Goal: Answer question/provide support

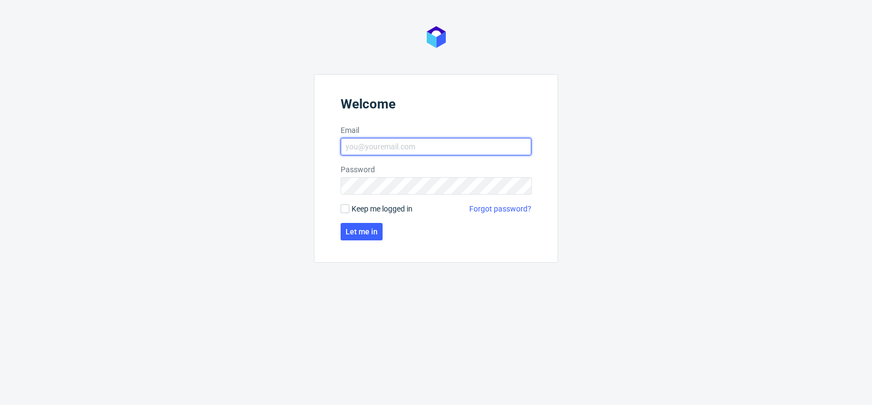
type input "[PERSON_NAME][EMAIL_ADDRESS][DOMAIN_NAME]"
click at [352, 208] on span "Keep me logged in" at bounding box center [381, 208] width 61 height 11
click at [349, 208] on input "Keep me logged in" at bounding box center [345, 208] width 9 height 9
checkbox input "true"
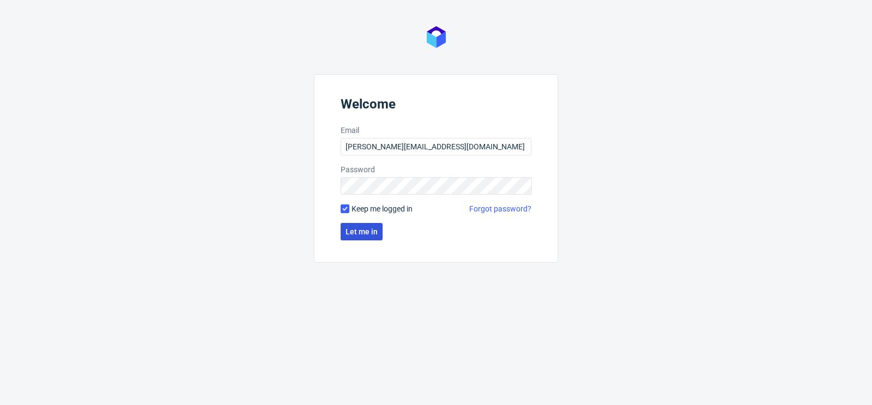
click at [361, 226] on button "Let me in" at bounding box center [362, 231] width 42 height 17
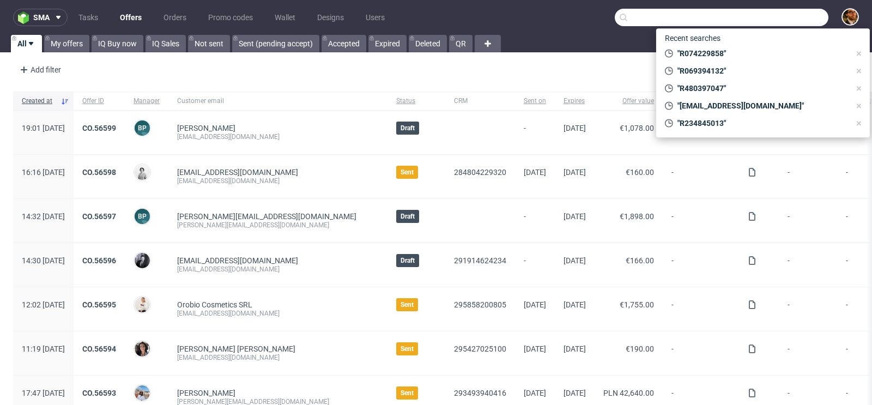
click at [792, 15] on input "text" at bounding box center [722, 17] width 214 height 17
paste input "R903407493"
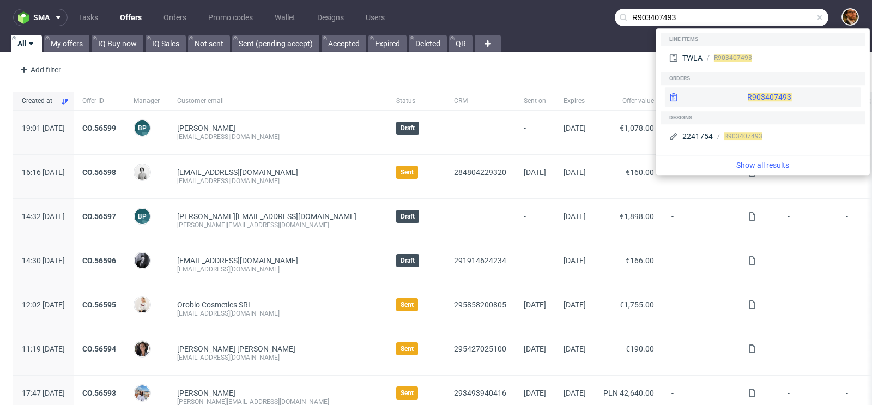
type input "R903407493"
click at [738, 106] on div "R903407493" at bounding box center [763, 97] width 196 height 20
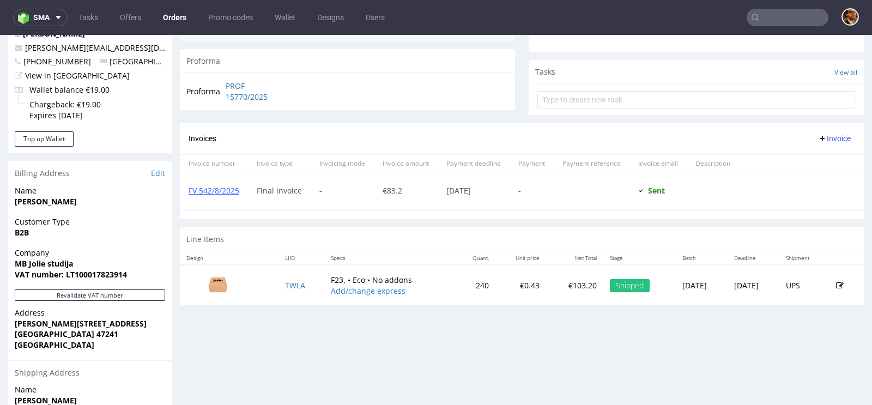
scroll to position [521, 0]
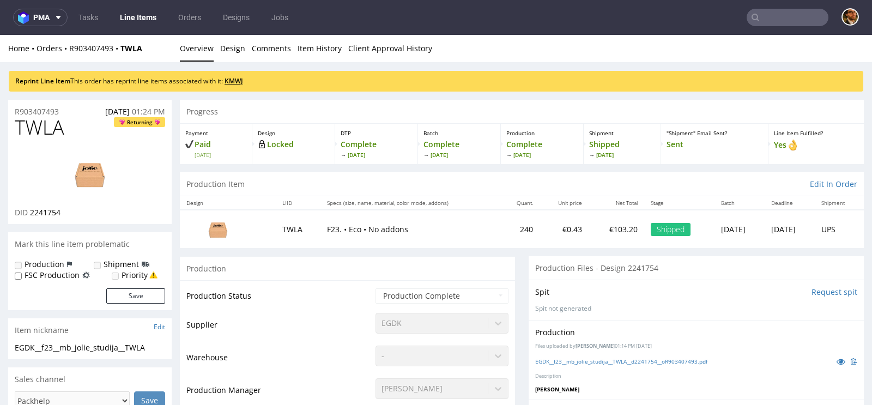
click at [243, 80] on link "KMWJ" at bounding box center [233, 80] width 19 height 9
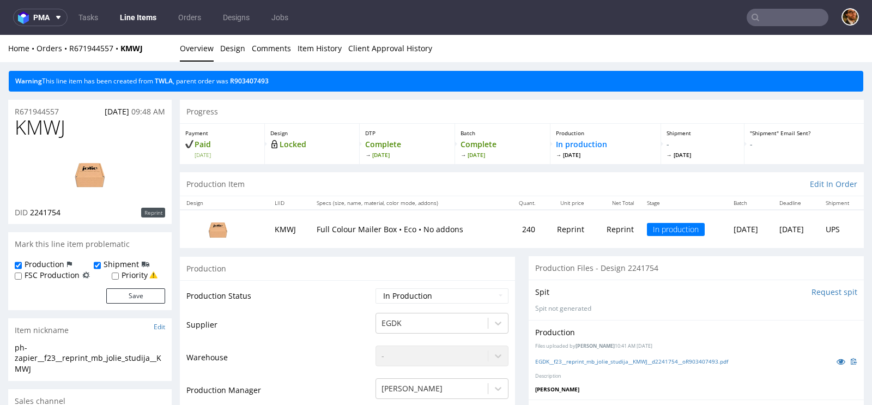
click at [761, 10] on input "text" at bounding box center [787, 17] width 82 height 17
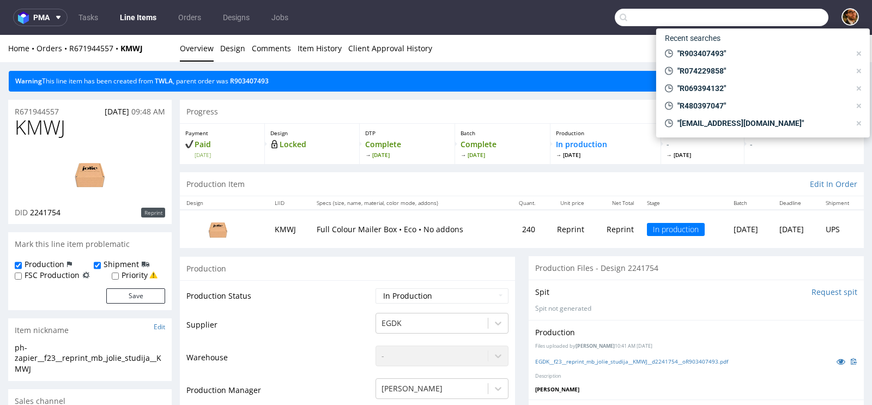
paste input "R560539200"
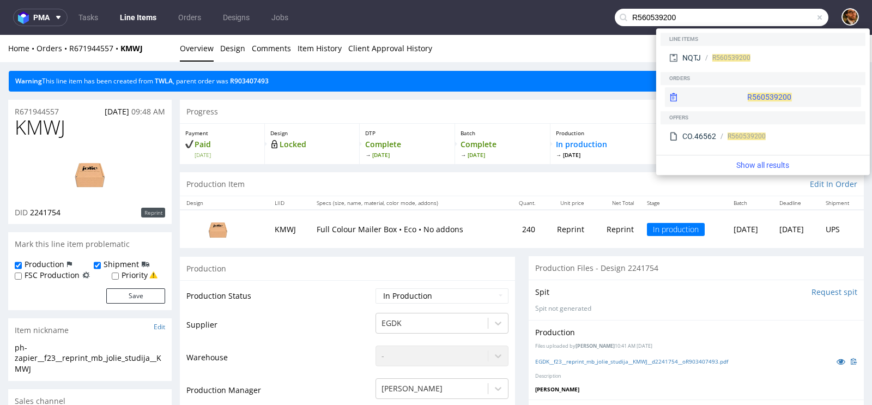
type input "R560539200"
click at [753, 92] on div "R560539200" at bounding box center [763, 97] width 196 height 20
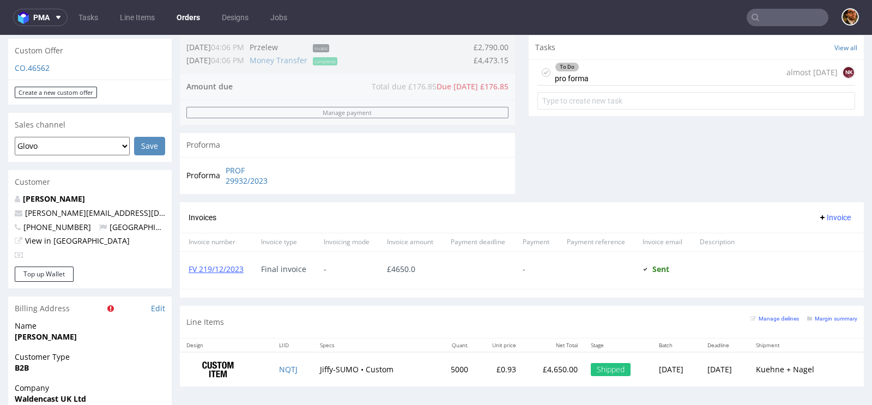
scroll to position [303, 0]
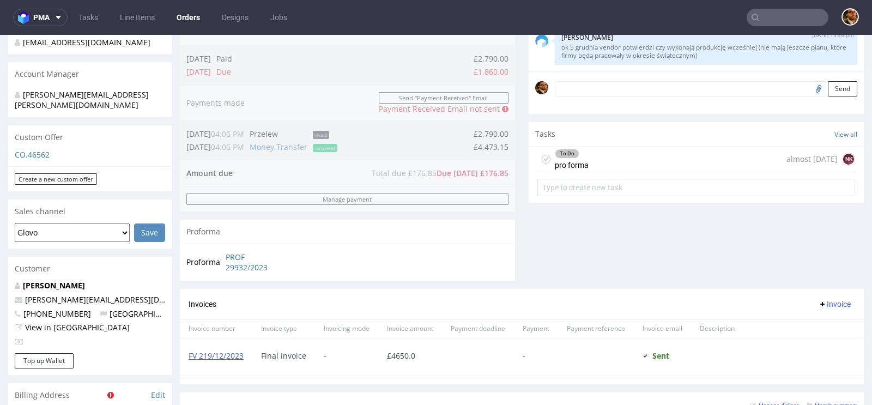
click at [627, 163] on div "To Do pro forma almost 2 years ago NK" at bounding box center [696, 160] width 318 height 26
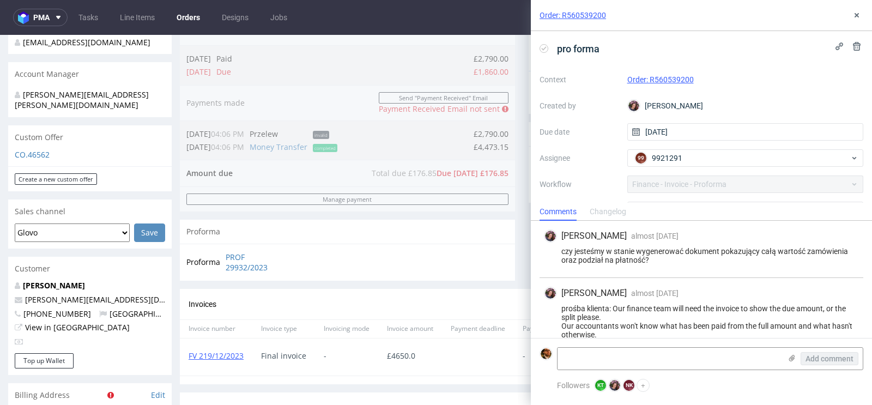
scroll to position [39, 0]
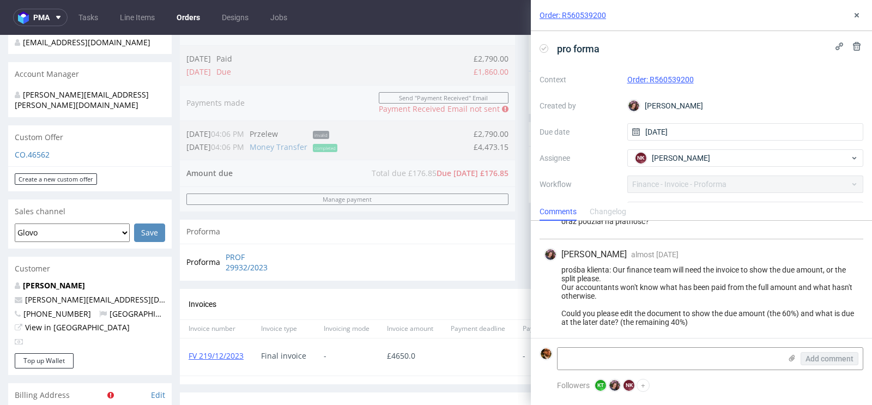
click at [863, 15] on div "Order: R560539200" at bounding box center [701, 15] width 341 height 31
click at [855, 11] on icon at bounding box center [856, 15] width 9 height 9
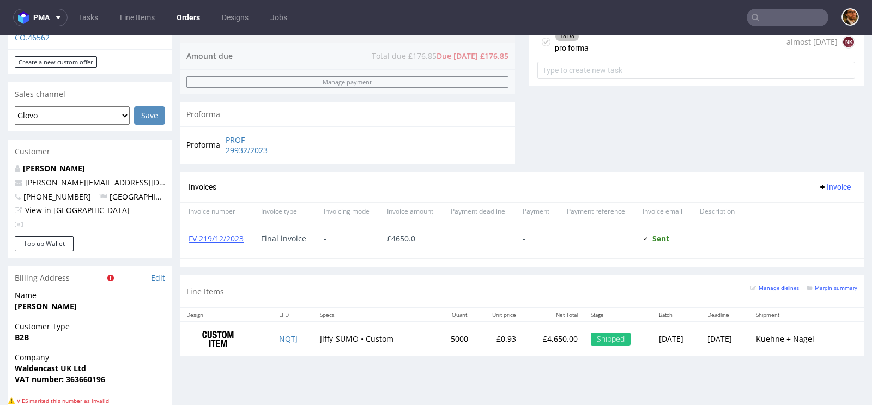
scroll to position [493, 0]
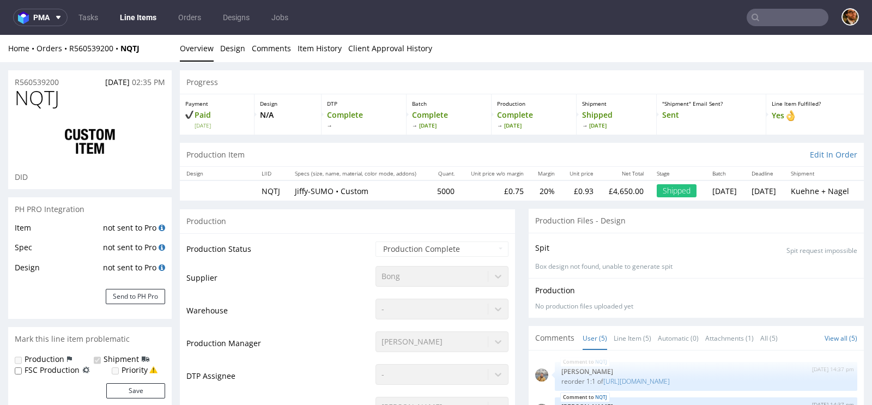
click at [772, 15] on input "text" at bounding box center [787, 17] width 82 height 17
paste input "R560539200"
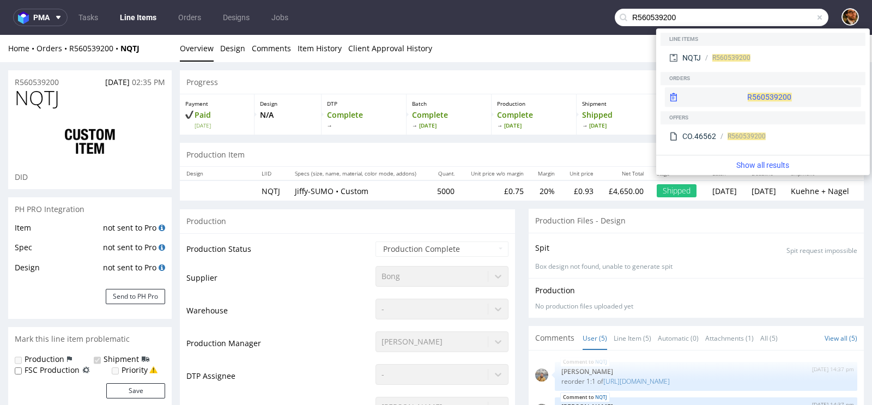
type input "R560539200"
click at [730, 96] on div "R560539200" at bounding box center [763, 97] width 196 height 20
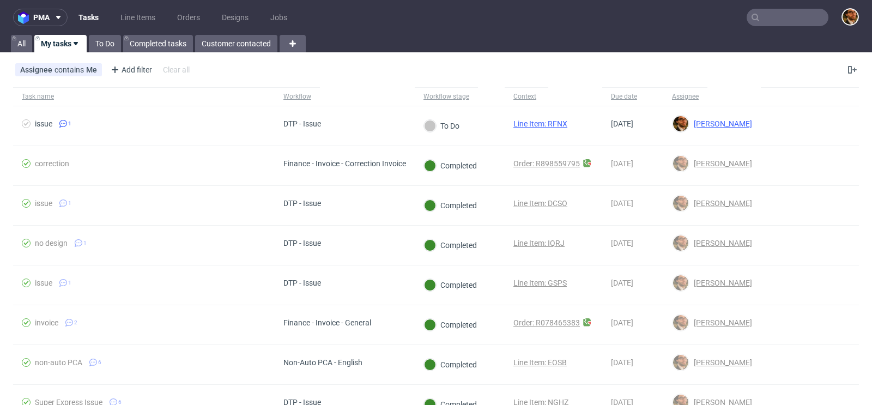
click at [761, 20] on input "text" at bounding box center [787, 17] width 82 height 17
paste input "R595270867"
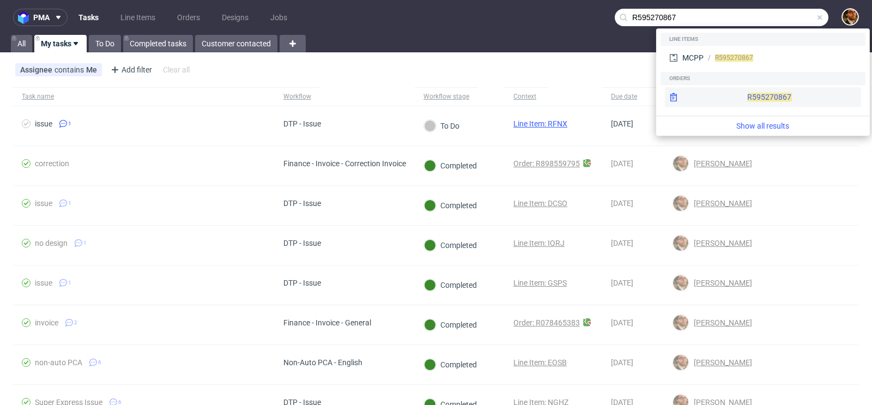
type input "R595270867"
click at [743, 95] on div "R595270867" at bounding box center [763, 97] width 196 height 20
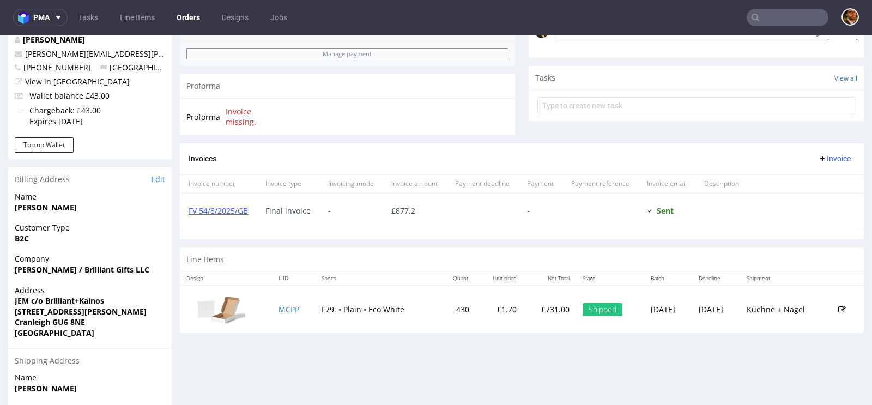
scroll to position [400, 0]
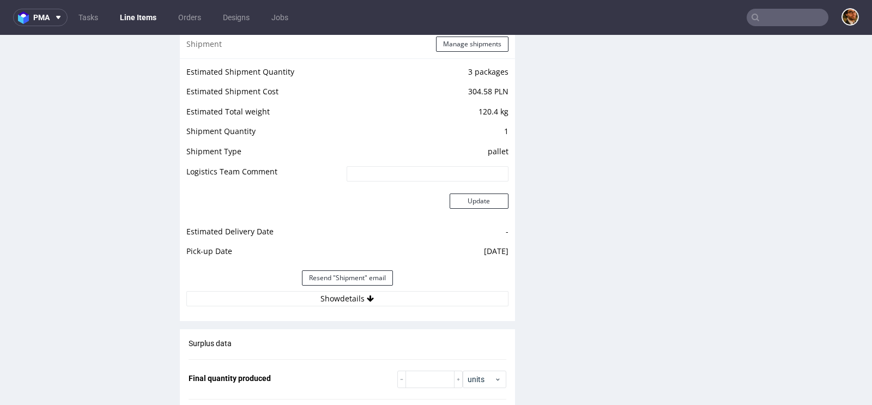
scroll to position [1082, 0]
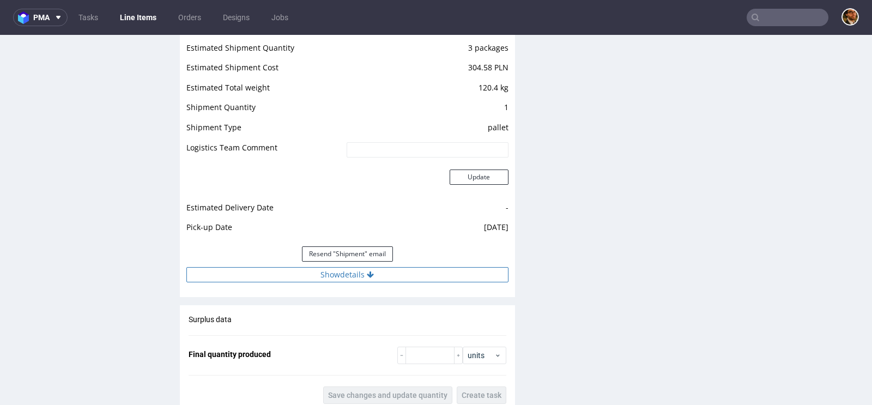
click at [368, 275] on icon at bounding box center [370, 275] width 7 height 8
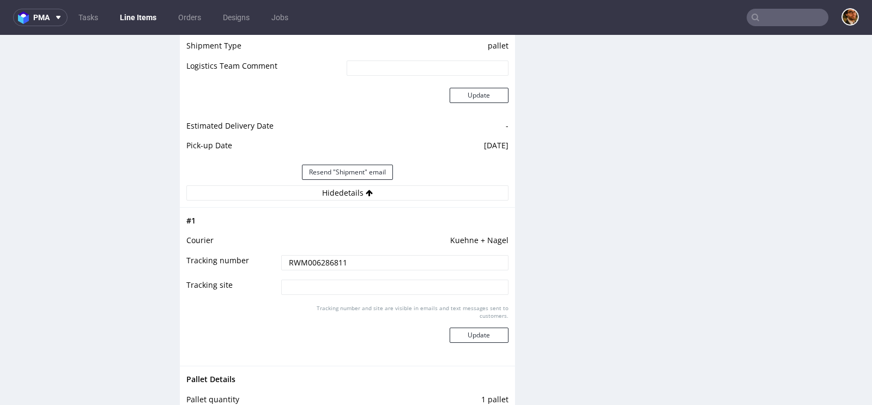
scroll to position [1180, 0]
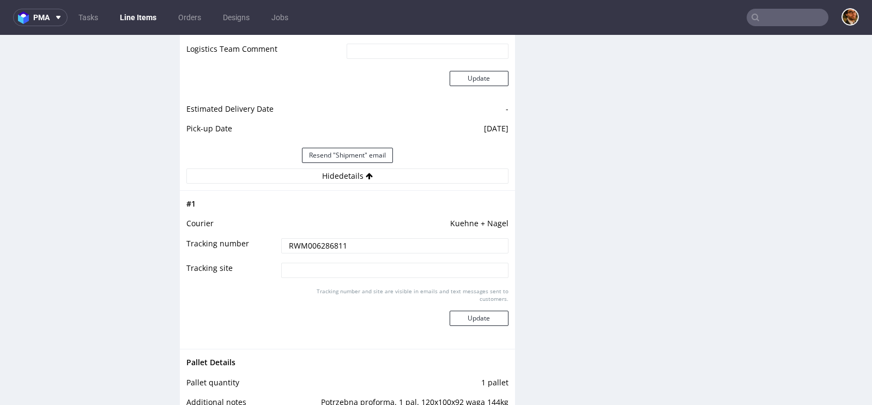
drag, startPoint x: 347, startPoint y: 244, endPoint x: 281, endPoint y: 246, distance: 66.5
click at [281, 246] on input "RWM006286811" at bounding box center [394, 245] width 227 height 15
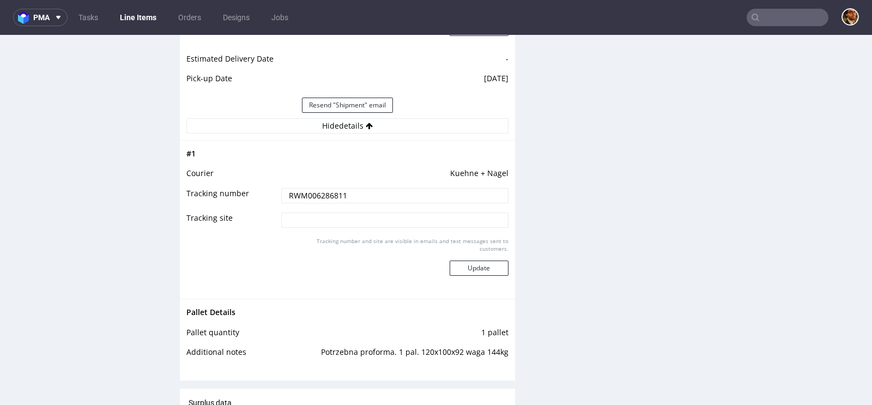
scroll to position [1257, 0]
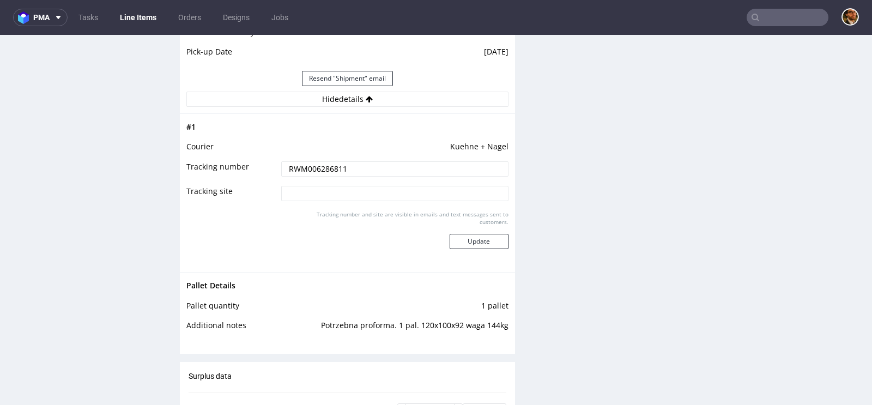
click at [392, 213] on p "Tracking number and site are visible in emails and text messages sent to custom…" at bounding box center [398, 217] width 221 height 15
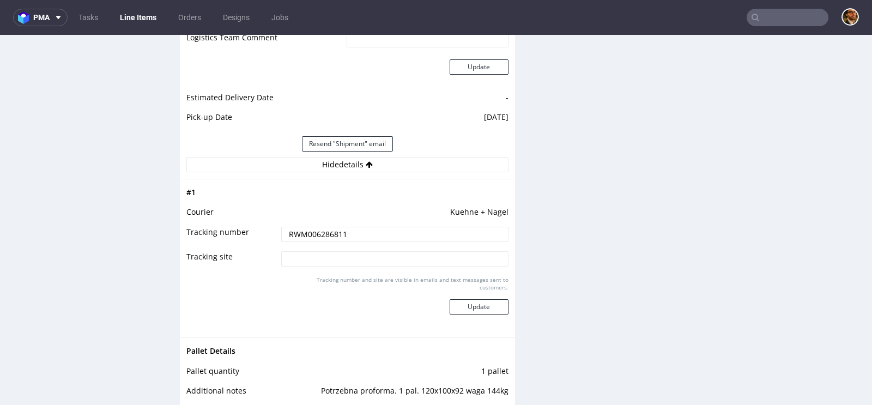
scroll to position [1191, 0]
drag, startPoint x: 446, startPoint y: 214, endPoint x: 503, endPoint y: 209, distance: 57.4
click at [503, 209] on td "Kuehne + Nagel" at bounding box center [393, 216] width 230 height 20
copy td "Kuehne + Nagel"
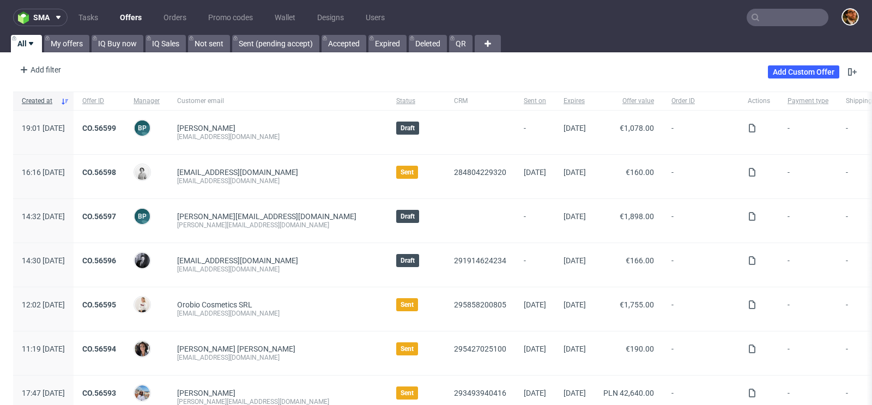
click at [769, 19] on input "text" at bounding box center [787, 17] width 82 height 17
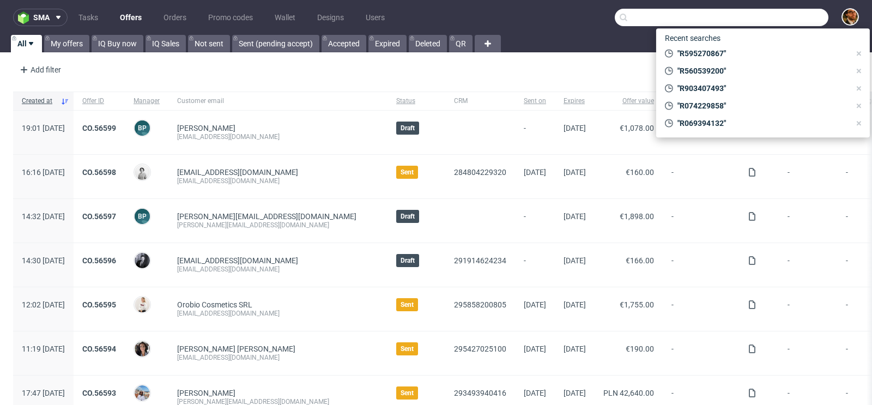
paste input "jude.colman@newtonyoung.co.uk"
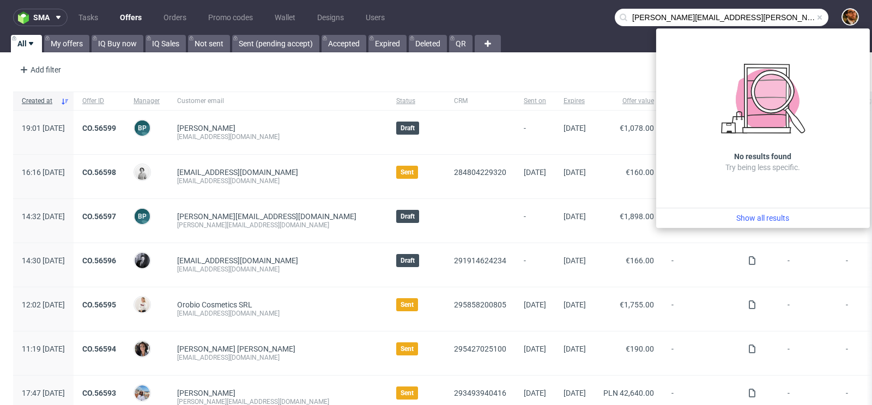
type input "jude.colman@newtonyoung.co.uk"
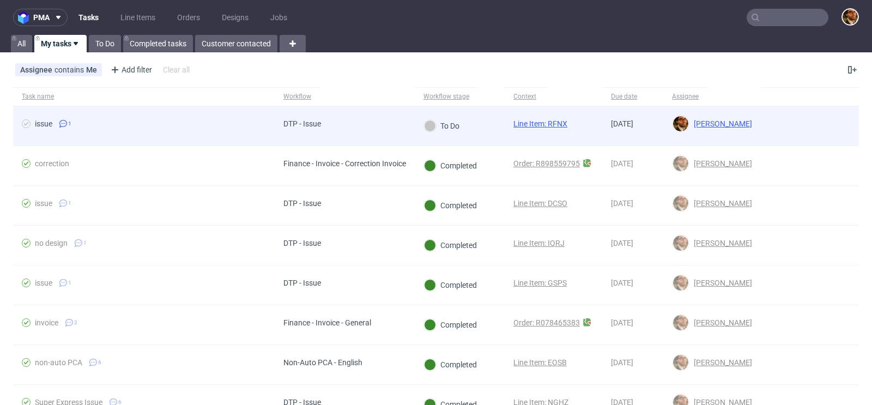
click at [803, 120] on div at bounding box center [810, 125] width 98 height 39
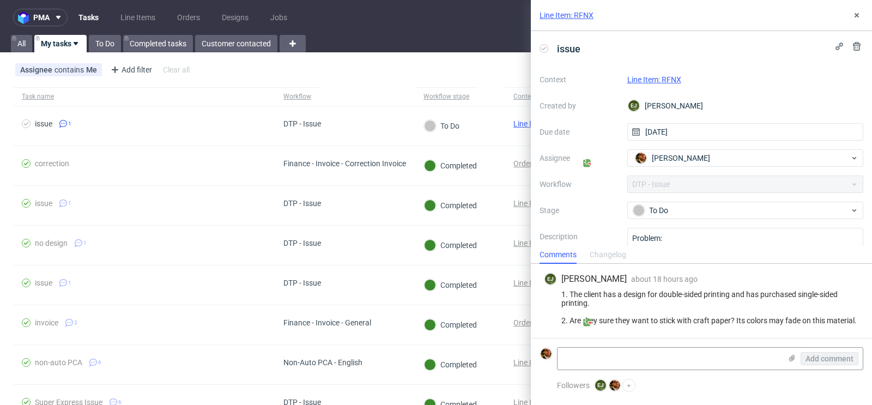
scroll to position [41, 0]
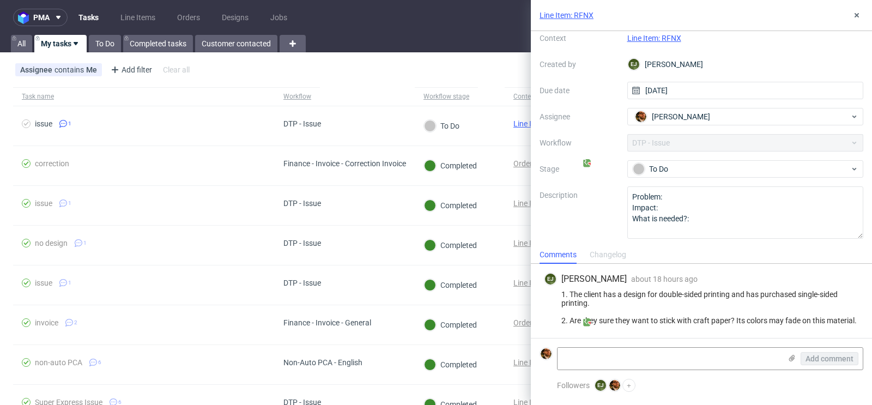
click at [422, 71] on div "Assignee contains Me Add filter Hide filters Clear all" at bounding box center [436, 70] width 872 height 26
click at [526, 125] on div "Line Item: RFNX issue Context Line Item: RFNX Created by EJ Elżbieta Jelińska D…" at bounding box center [695, 202] width 354 height 405
click at [856, 15] on use at bounding box center [856, 15] width 4 height 4
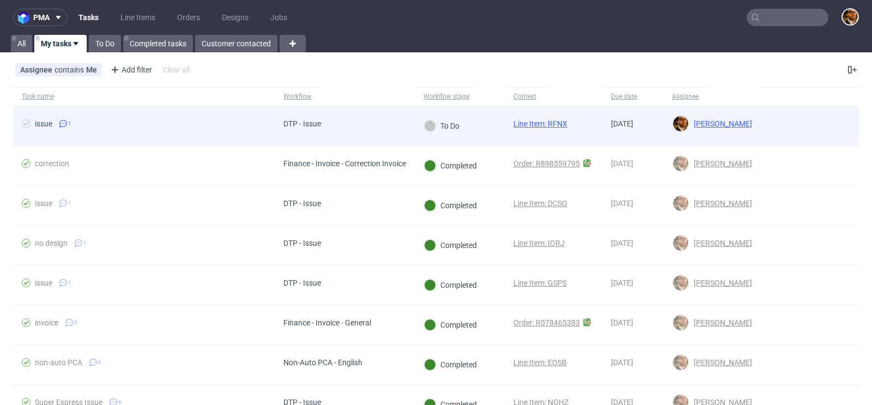
click at [562, 123] on link "Line Item: RFNX" at bounding box center [540, 123] width 54 height 9
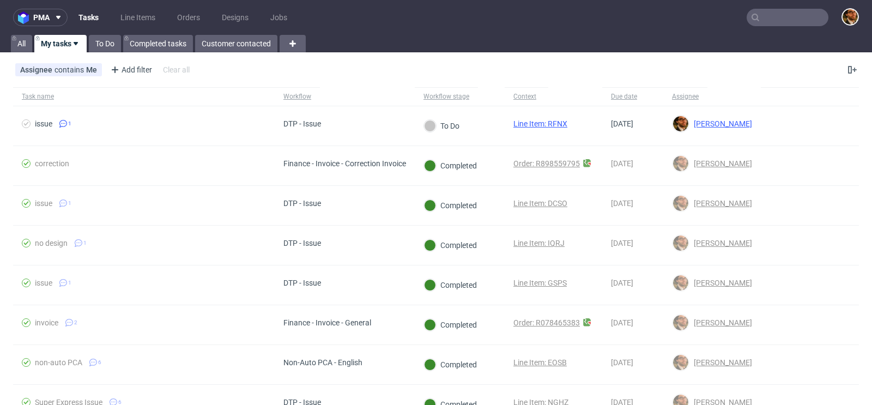
click at [608, 76] on div "Assignee contains Me Add filter Hide filters Clear all" at bounding box center [436, 70] width 872 height 26
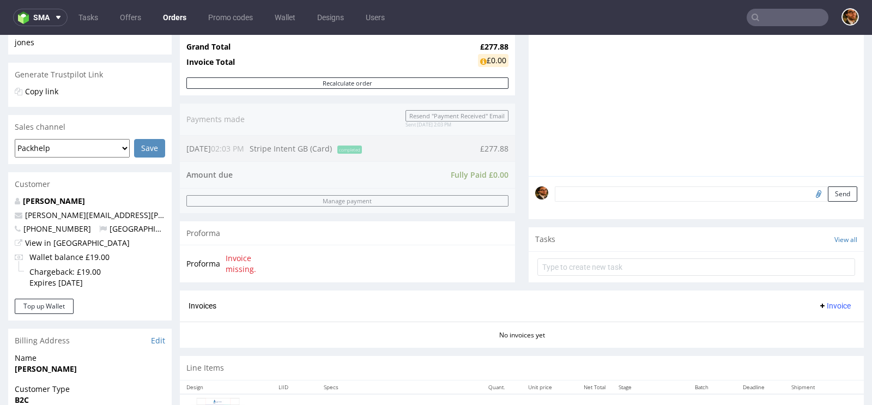
scroll to position [464, 0]
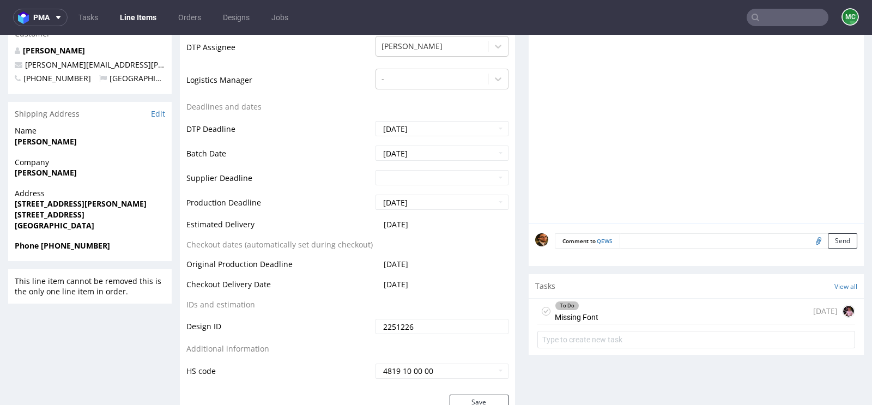
scroll to position [542, 0]
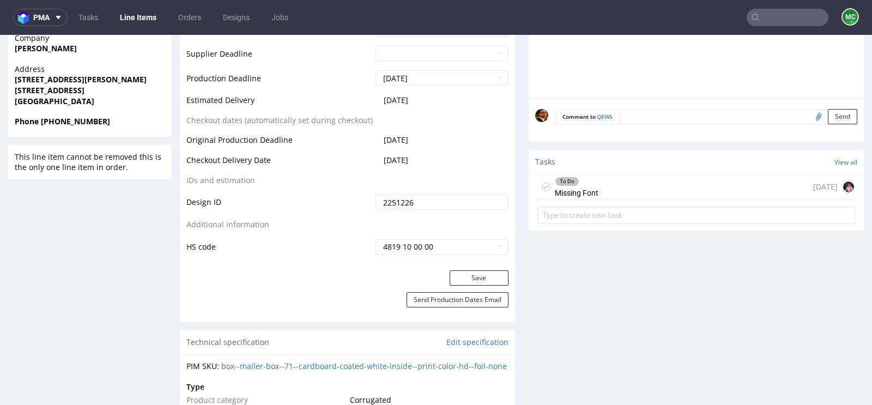
click at [607, 189] on div "To Do Missing Font 7 days ago" at bounding box center [696, 187] width 318 height 26
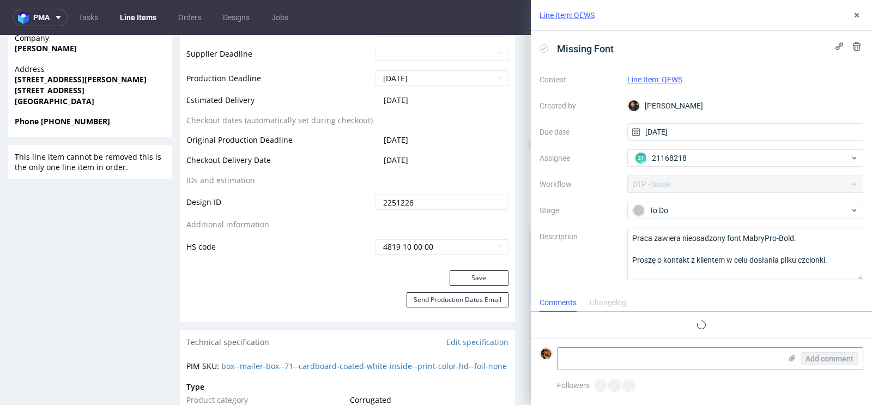
scroll to position [9, 0]
click at [855, 15] on icon at bounding box center [856, 15] width 9 height 9
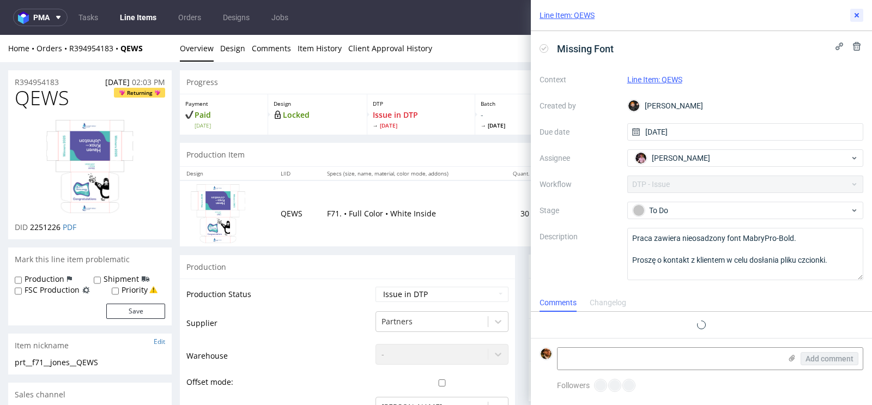
scroll to position [9, 0]
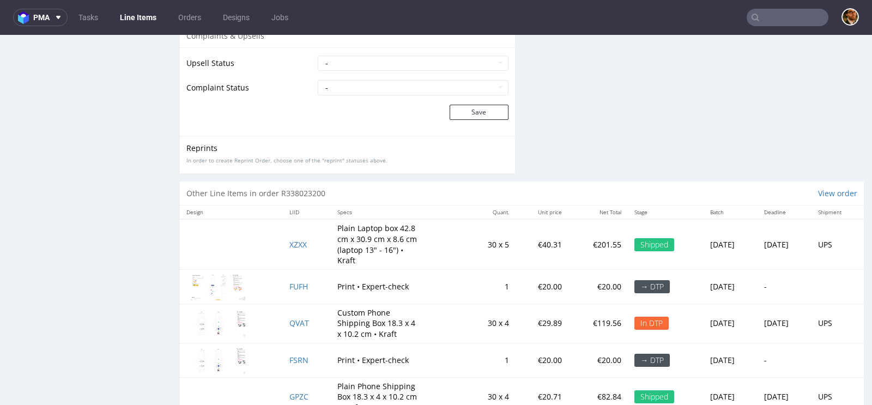
scroll to position [1528, 0]
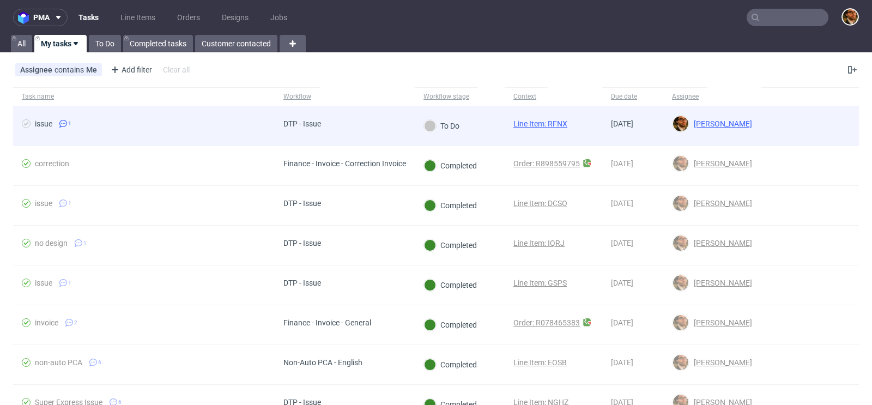
click at [473, 136] on div "To Do" at bounding box center [460, 126] width 90 height 40
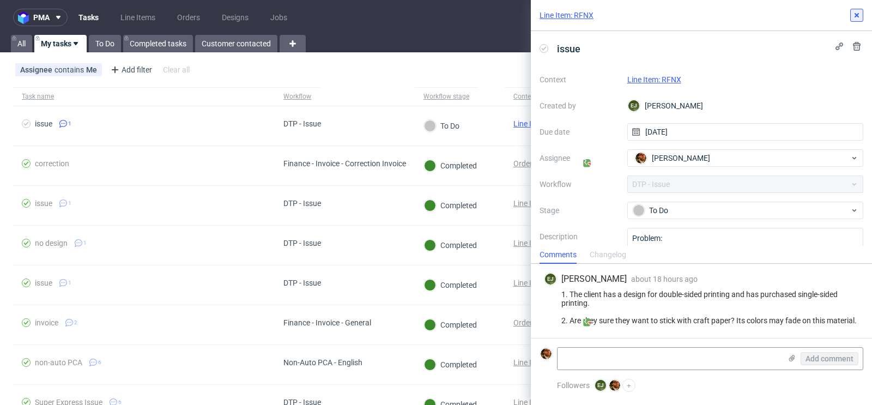
click at [857, 18] on icon at bounding box center [856, 15] width 9 height 9
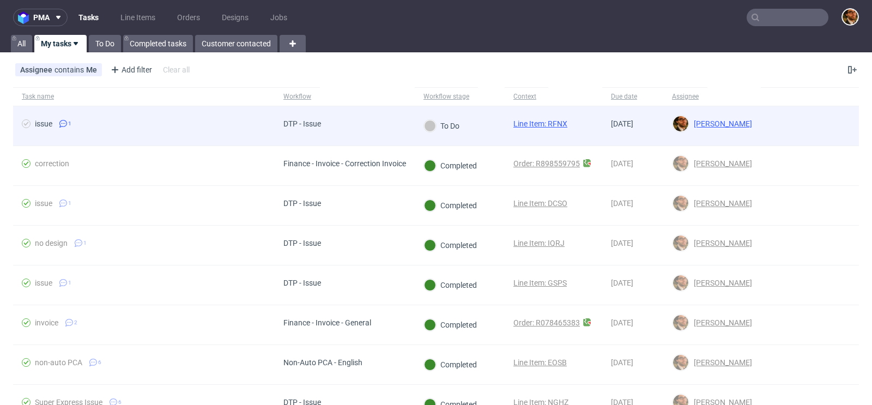
click at [530, 121] on link "Line Item: RFNX" at bounding box center [540, 123] width 54 height 9
click at [530, 122] on link "Line Item: RFNX" at bounding box center [540, 123] width 54 height 9
click at [550, 127] on div "Line Item: RFNX" at bounding box center [540, 123] width 54 height 9
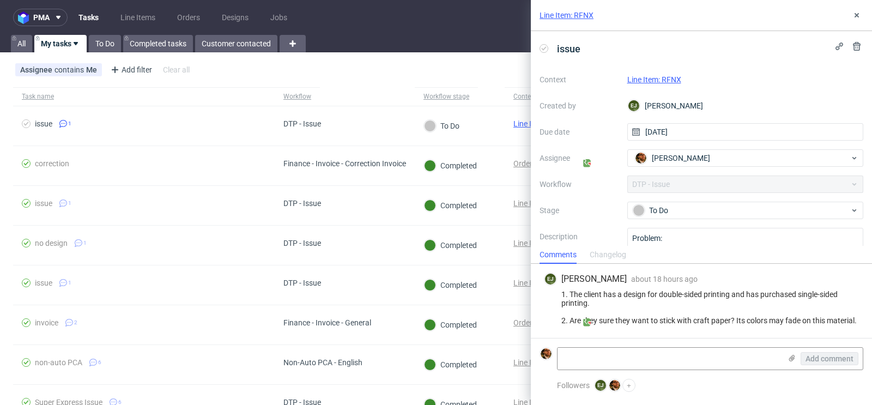
click at [651, 80] on link "Line Item: RFNX" at bounding box center [654, 79] width 54 height 9
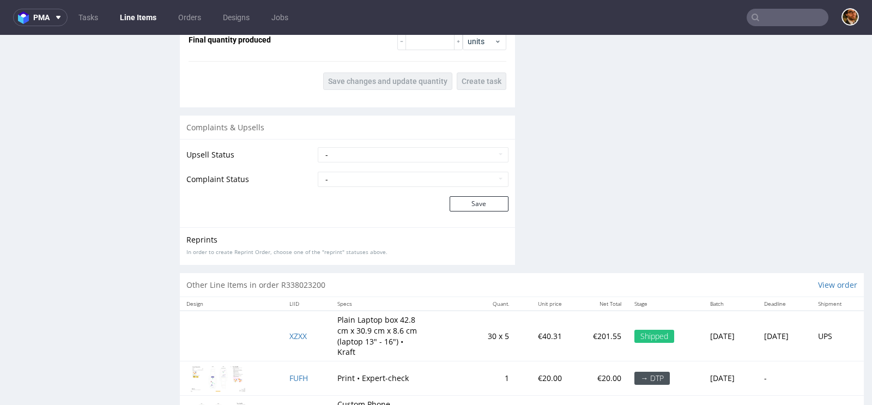
scroll to position [1442, 0]
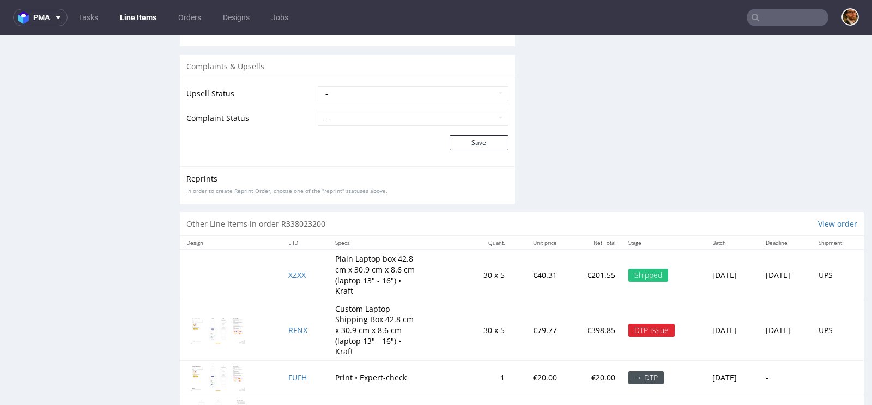
scroll to position [1240, 0]
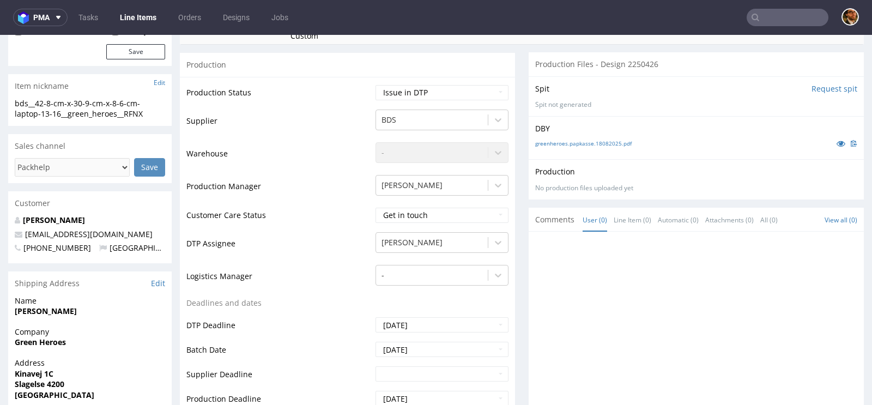
scroll to position [256, 0]
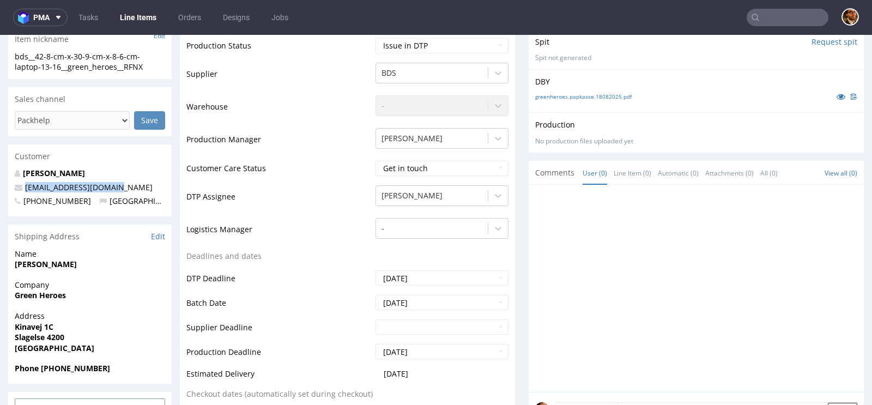
drag, startPoint x: 117, startPoint y: 185, endPoint x: 23, endPoint y: 185, distance: 93.7
click at [23, 185] on p "[EMAIL_ADDRESS][DOMAIN_NAME]" at bounding box center [90, 187] width 150 height 11
copy link "[EMAIL_ADDRESS][DOMAIN_NAME]"
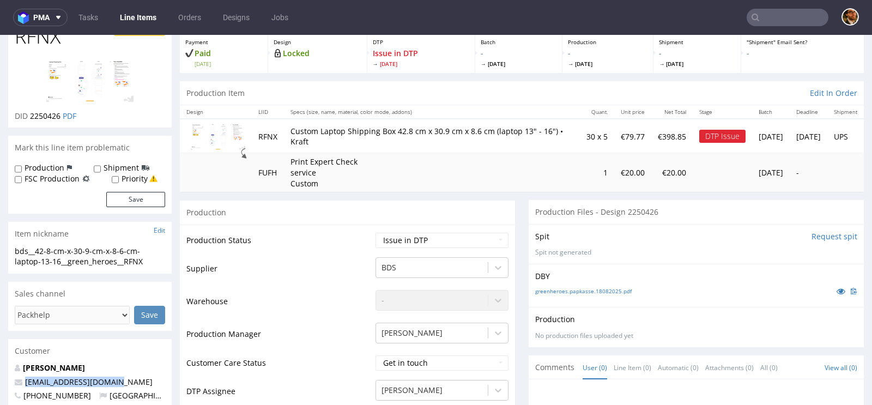
scroll to position [0, 0]
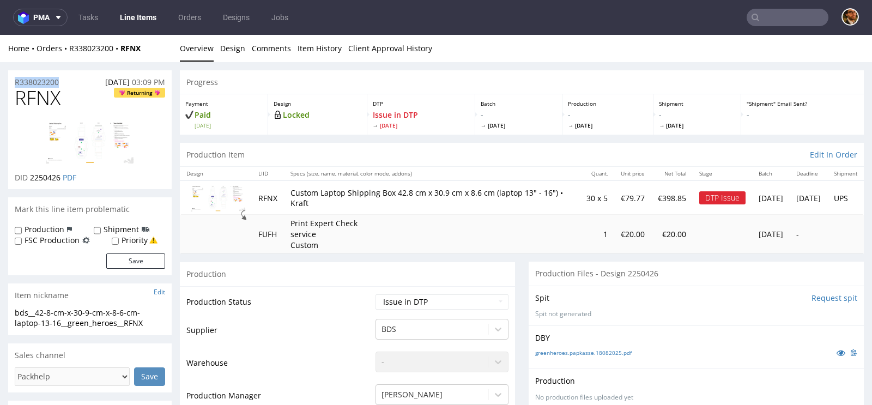
drag, startPoint x: 65, startPoint y: 82, endPoint x: 14, endPoint y: 83, distance: 51.2
click at [14, 83] on div "R338023200 [DATE] 03:09 PM" at bounding box center [89, 78] width 163 height 17
copy p "R338023200"
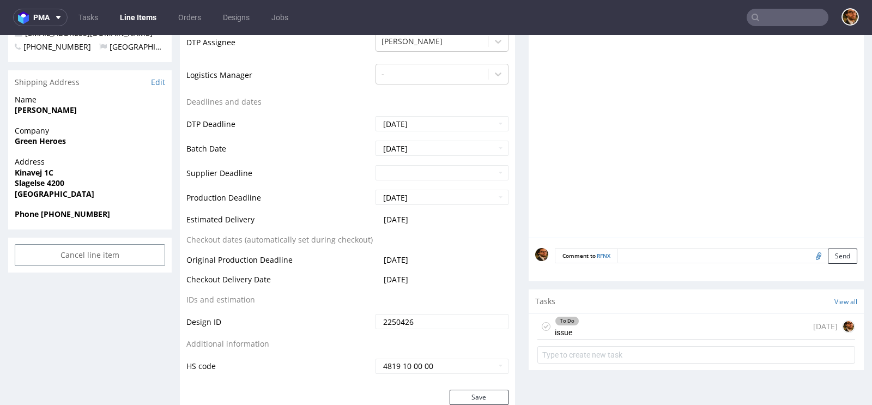
scroll to position [494, 0]
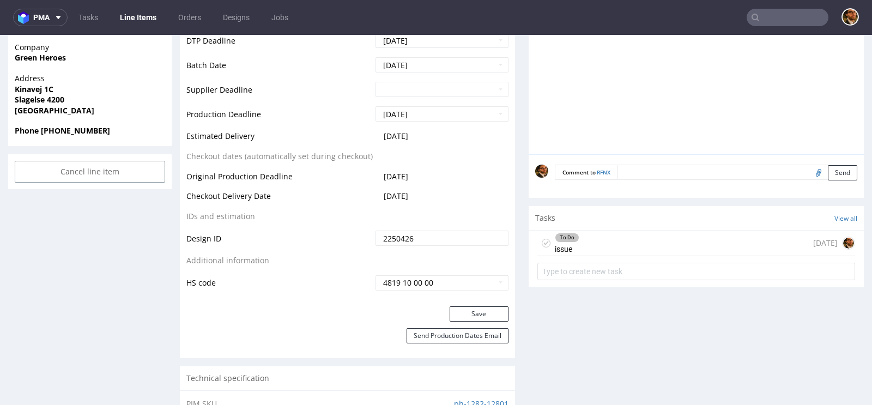
click at [652, 242] on div "To Do issue [DATE]" at bounding box center [696, 243] width 318 height 26
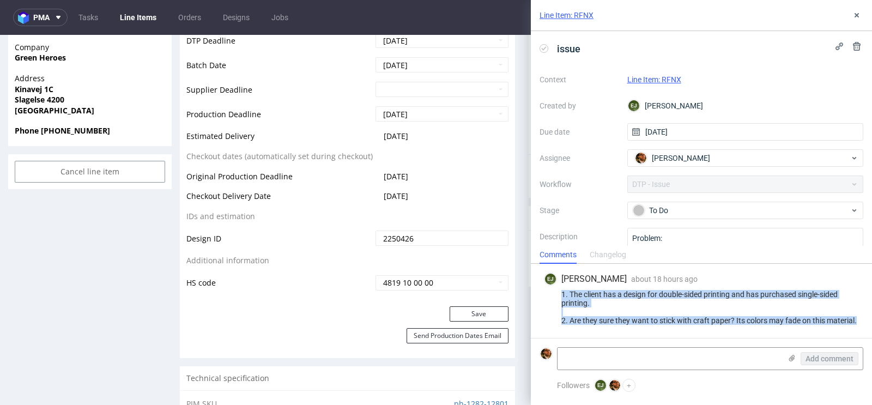
drag, startPoint x: 856, startPoint y: 321, endPoint x: 558, endPoint y: 296, distance: 299.1
click at [558, 296] on div "1. The client has a design for double-sided printing and has purchased single-s…" at bounding box center [701, 307] width 315 height 35
copy div "1. The client has a design for double-sided printing and has purchased single-s…"
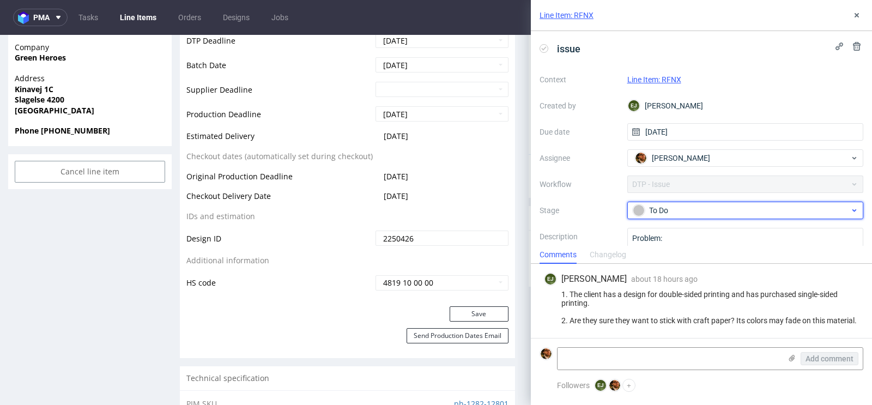
click at [804, 214] on div "To Do" at bounding box center [741, 210] width 217 height 12
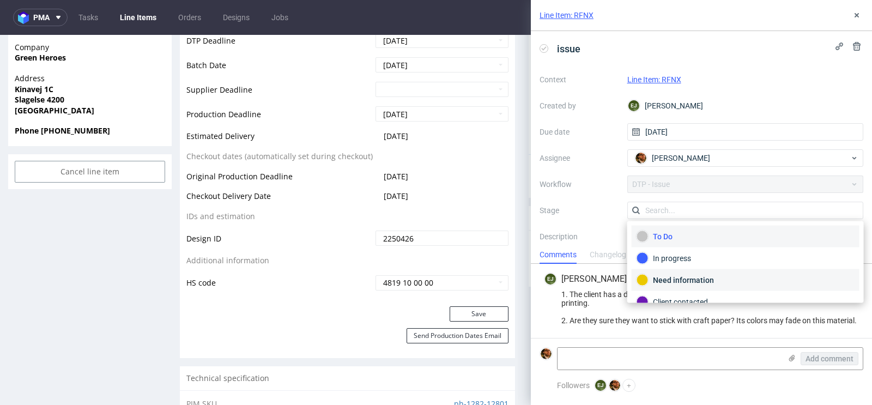
scroll to position [14, 0]
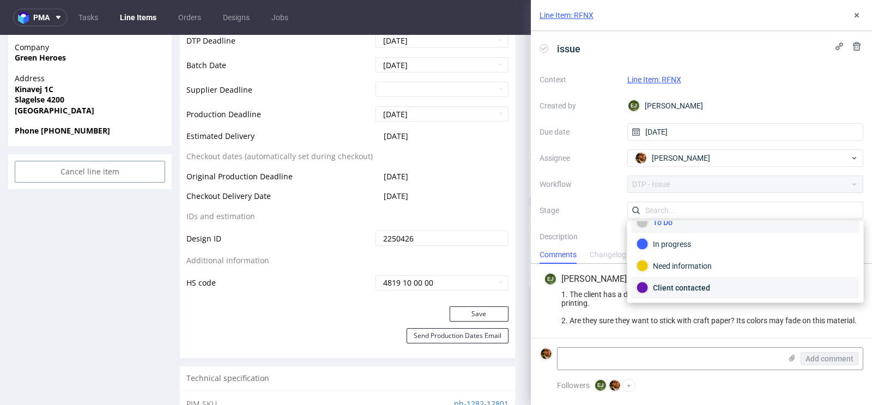
click at [739, 288] on div "Client contacted" at bounding box center [745, 288] width 218 height 12
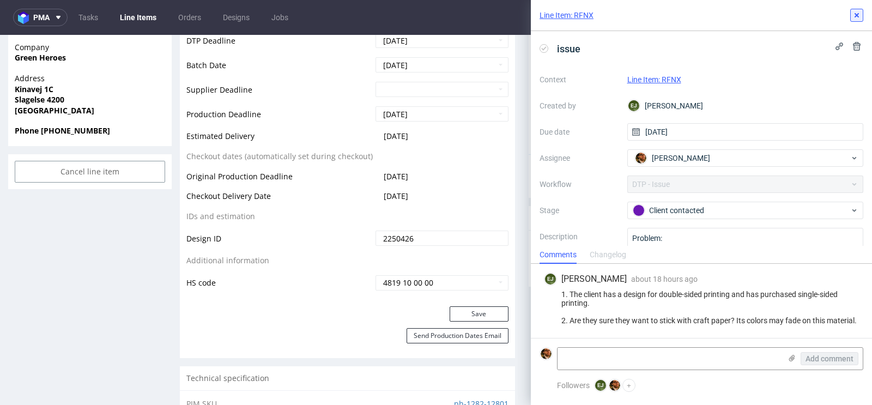
click at [861, 19] on button at bounding box center [856, 15] width 13 height 13
